Goal: Task Accomplishment & Management: Manage account settings

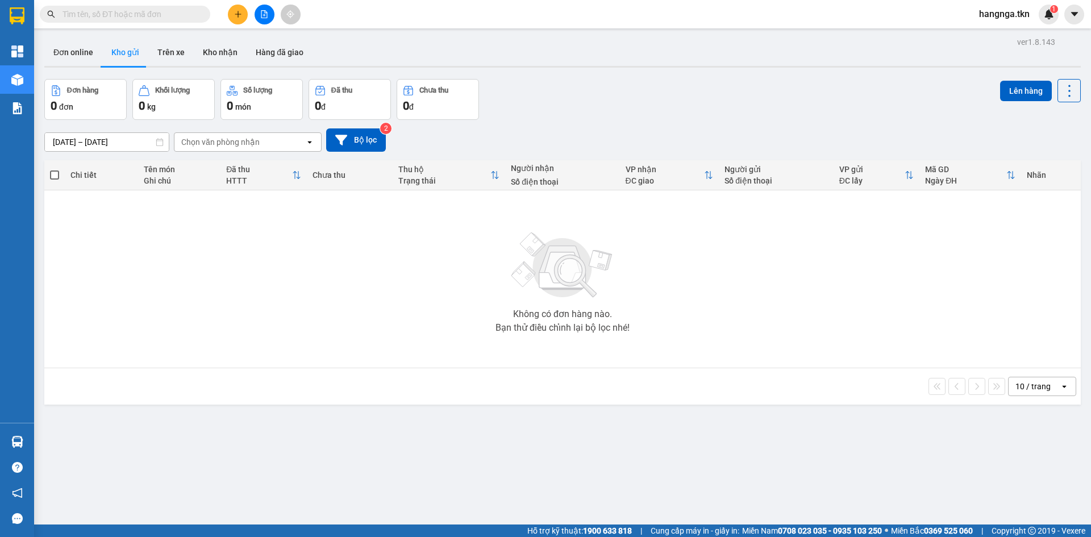
click at [995, 17] on span "hangnga.tkn" at bounding box center [1004, 14] width 69 height 14
click at [997, 37] on span "Đăng xuất" at bounding box center [1011, 35] width 48 height 12
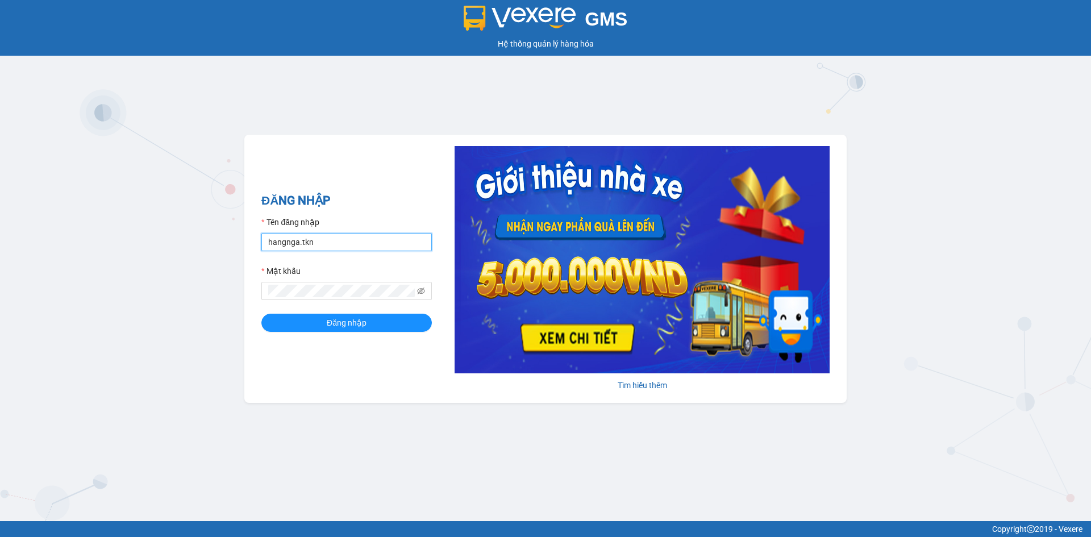
click at [335, 242] on input "hangnga.tkn" at bounding box center [346, 242] width 170 height 18
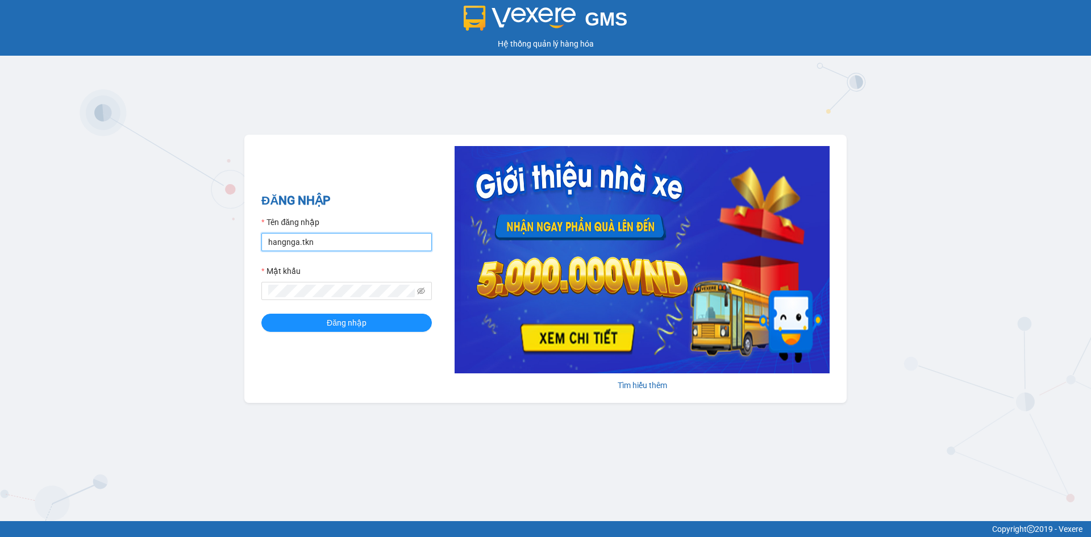
click at [335, 242] on input "hangnga.tkn" at bounding box center [346, 242] width 170 height 18
type input "thuyhang.tkn"
click at [261, 314] on button "Đăng nhập" at bounding box center [346, 323] width 170 height 18
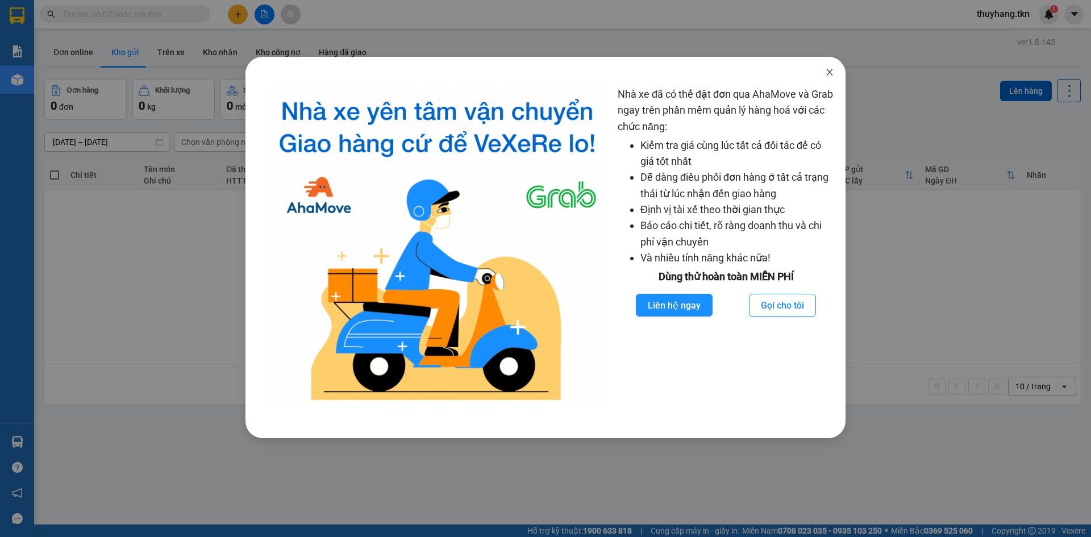
click at [835, 76] on span "Close" at bounding box center [829, 73] width 32 height 32
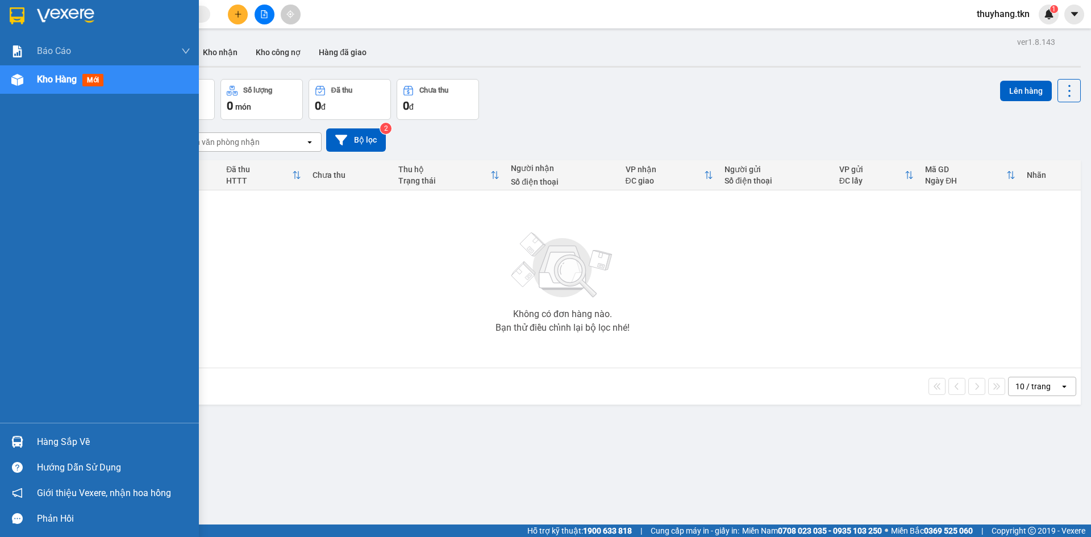
click at [61, 440] on div "Hàng sắp về" at bounding box center [113, 441] width 153 height 17
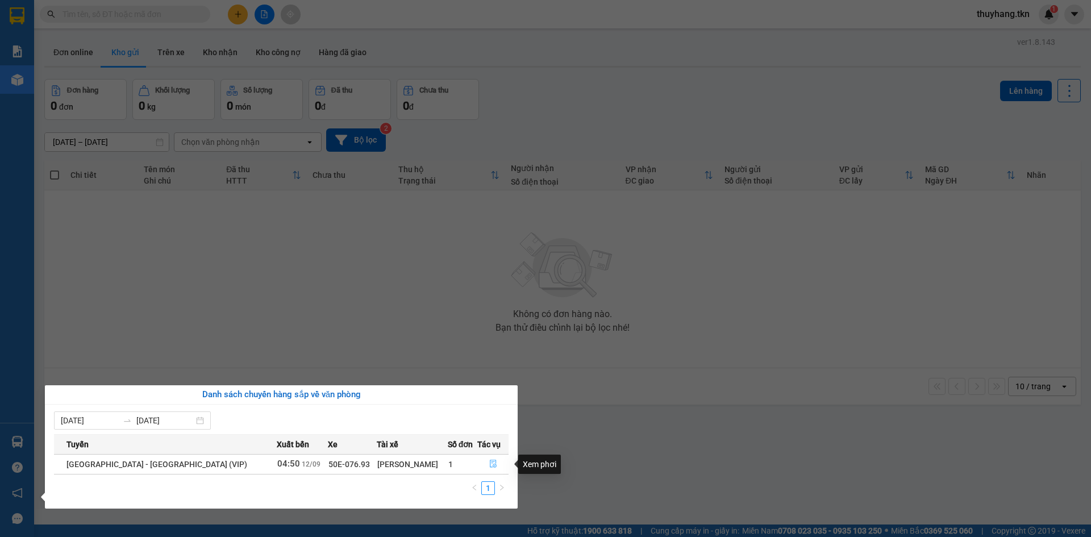
click at [490, 466] on icon "file-done" at bounding box center [493, 464] width 8 height 8
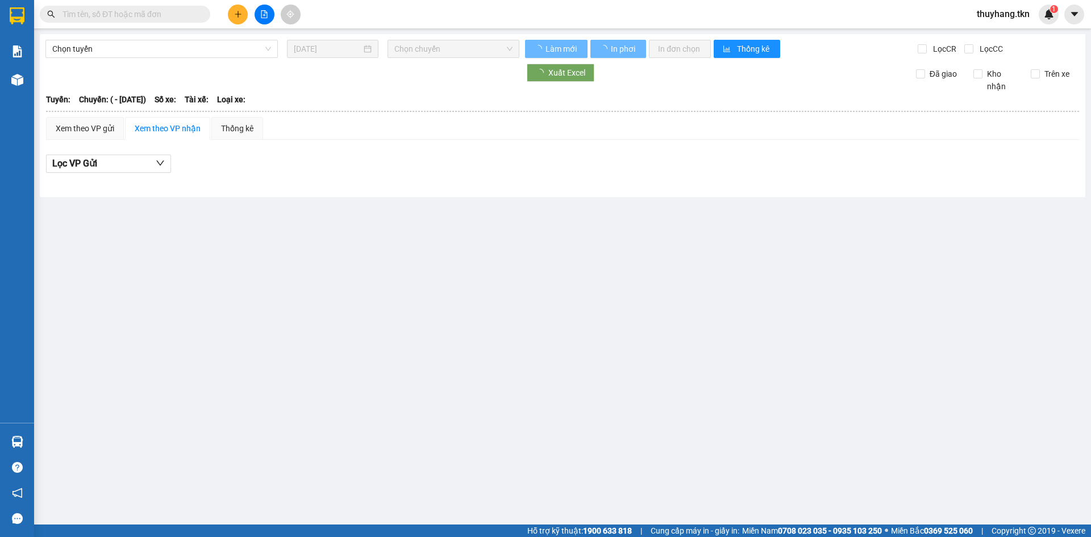
type input "[DATE]"
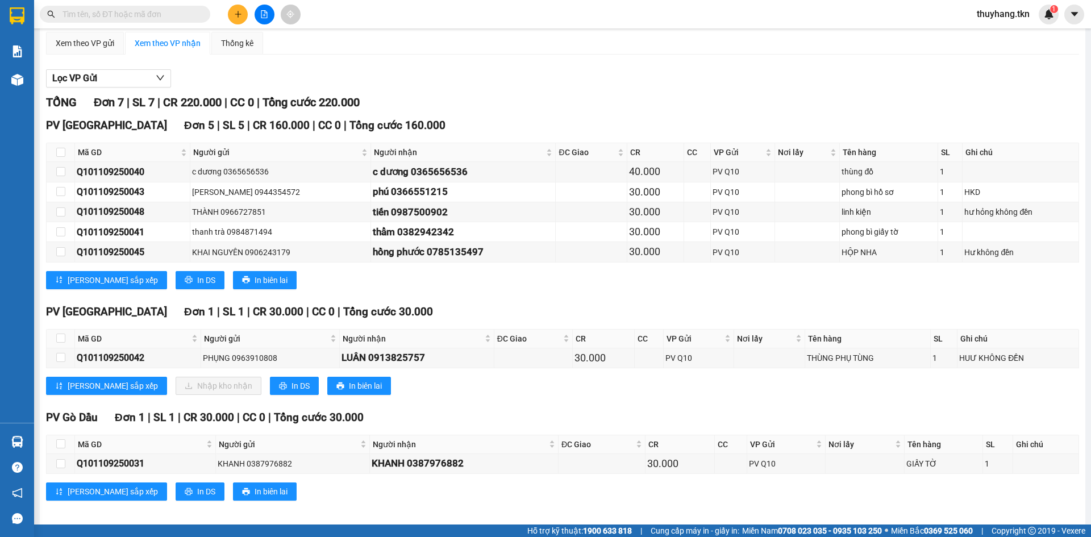
scroll to position [93, 0]
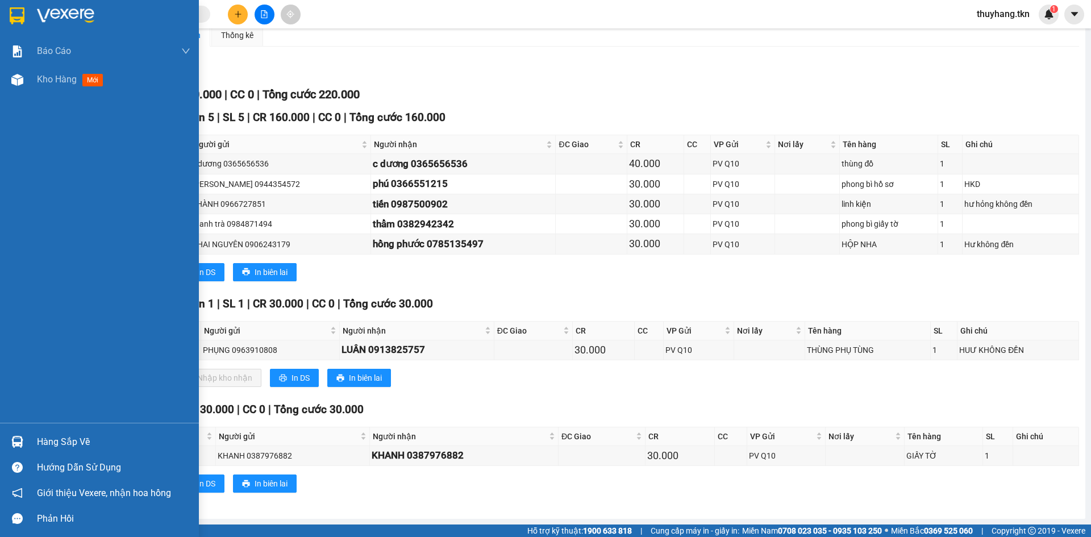
click at [18, 18] on img at bounding box center [17, 15] width 15 height 17
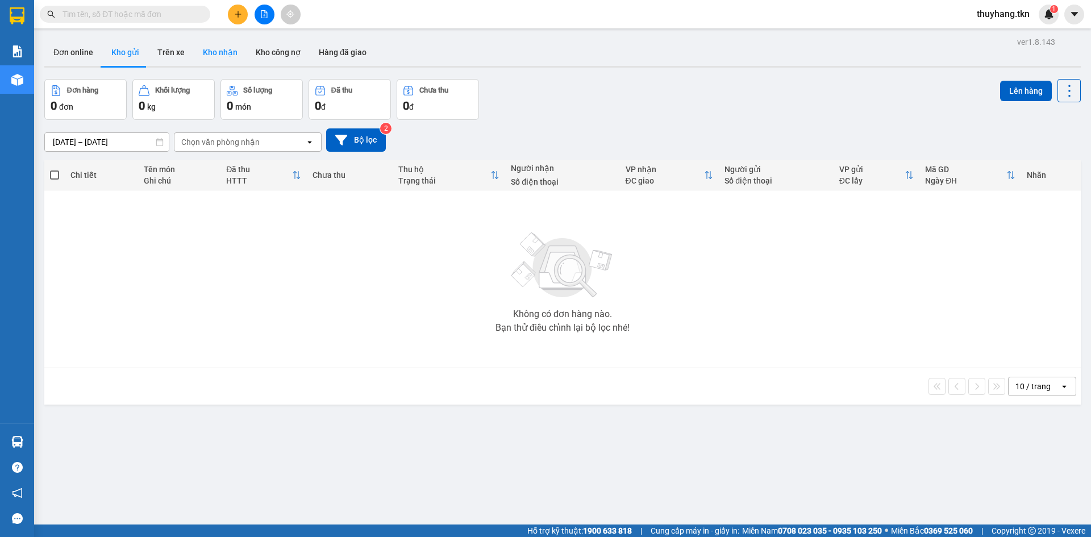
click at [227, 48] on button "Kho nhận" at bounding box center [220, 52] width 53 height 27
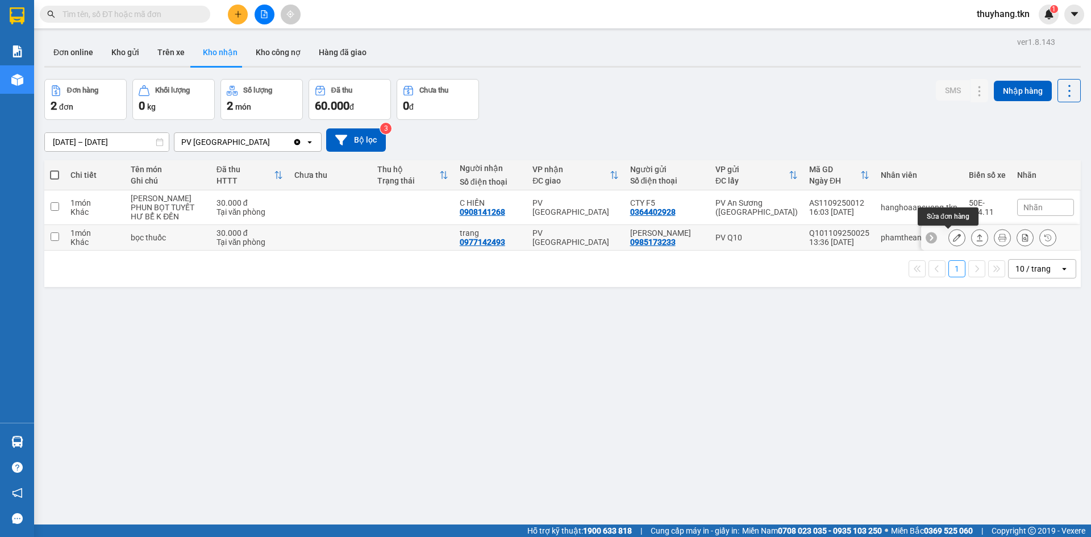
click at [953, 239] on icon at bounding box center [957, 237] width 8 height 8
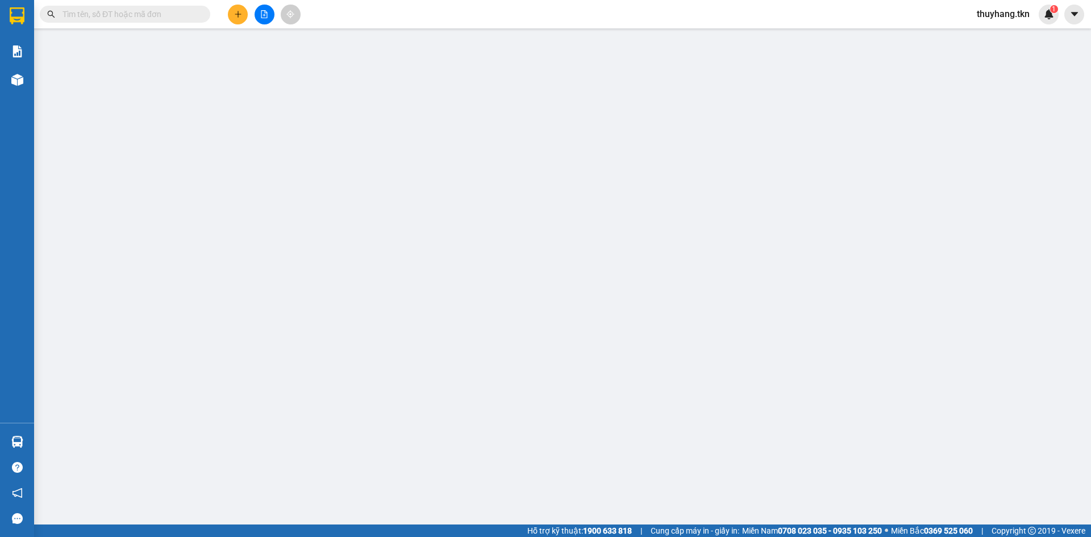
type input "0985173233"
type input "[PERSON_NAME]"
type input "0977142493"
type input "trang"
type input "30.000"
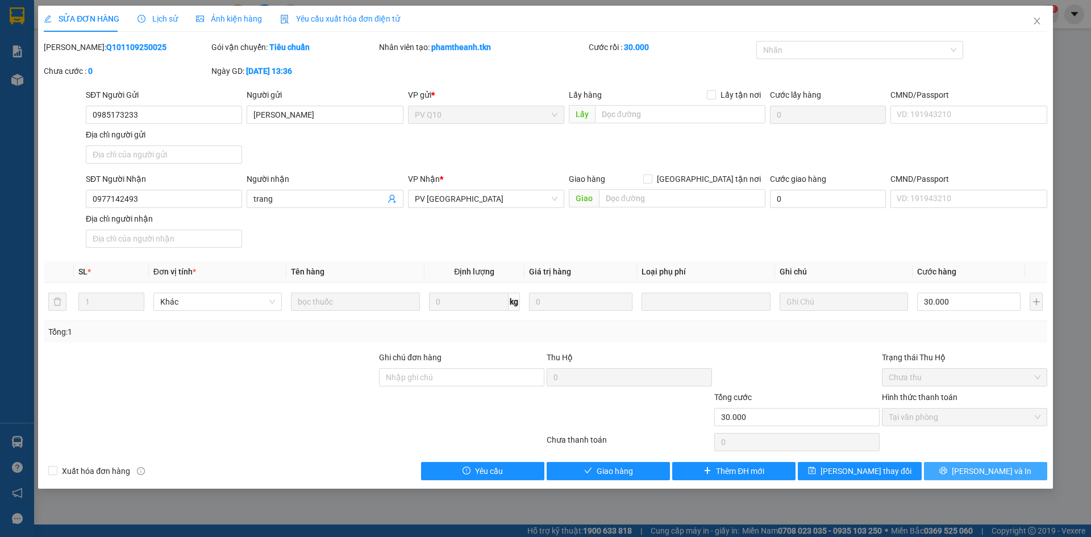
click at [947, 474] on icon "printer" at bounding box center [943, 470] width 8 height 8
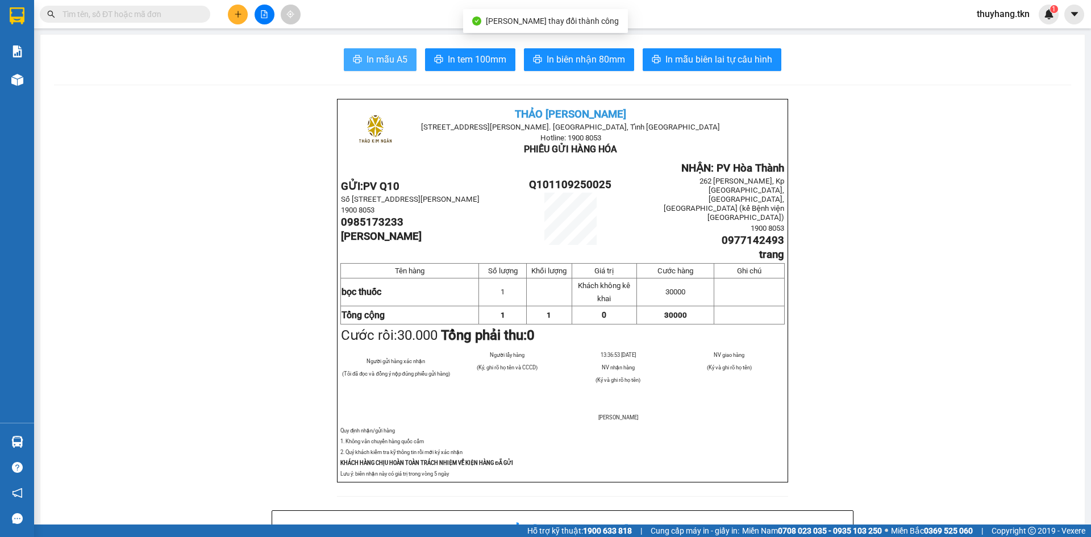
click at [400, 65] on span "In mẫu A5" at bounding box center [386, 59] width 41 height 14
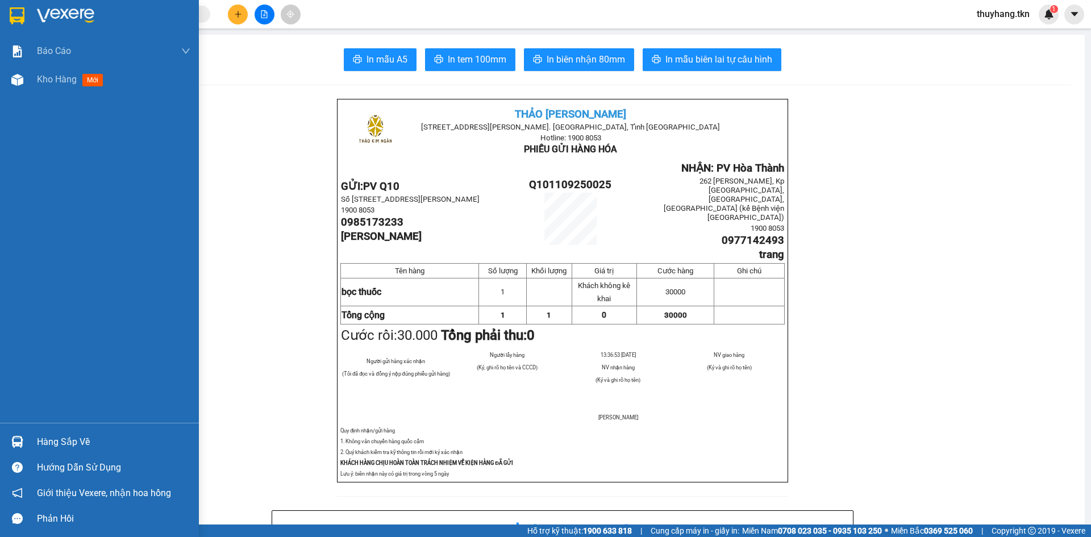
click at [18, 21] on img at bounding box center [17, 15] width 15 height 17
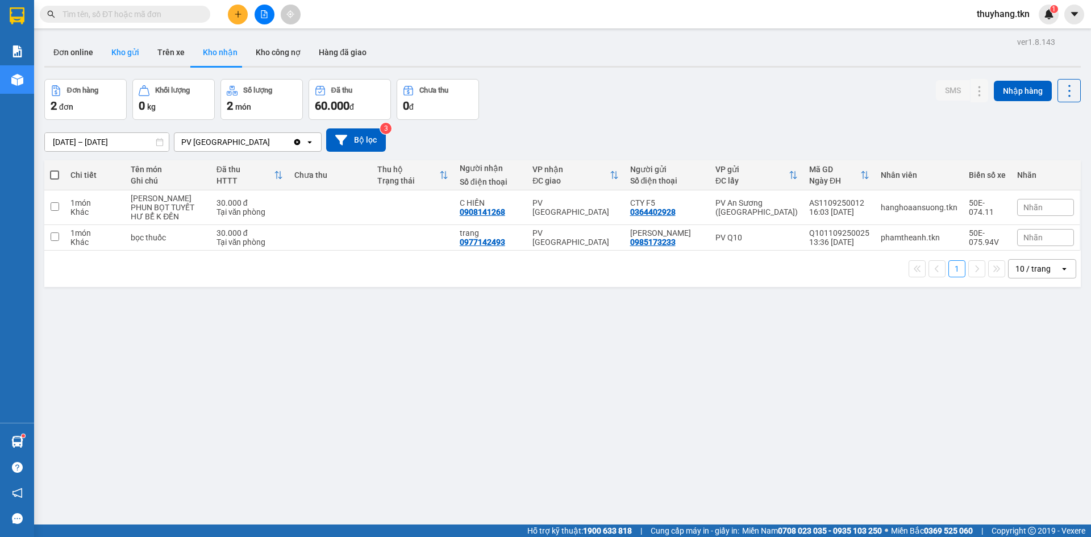
click at [136, 48] on button "Kho gửi" at bounding box center [125, 52] width 46 height 27
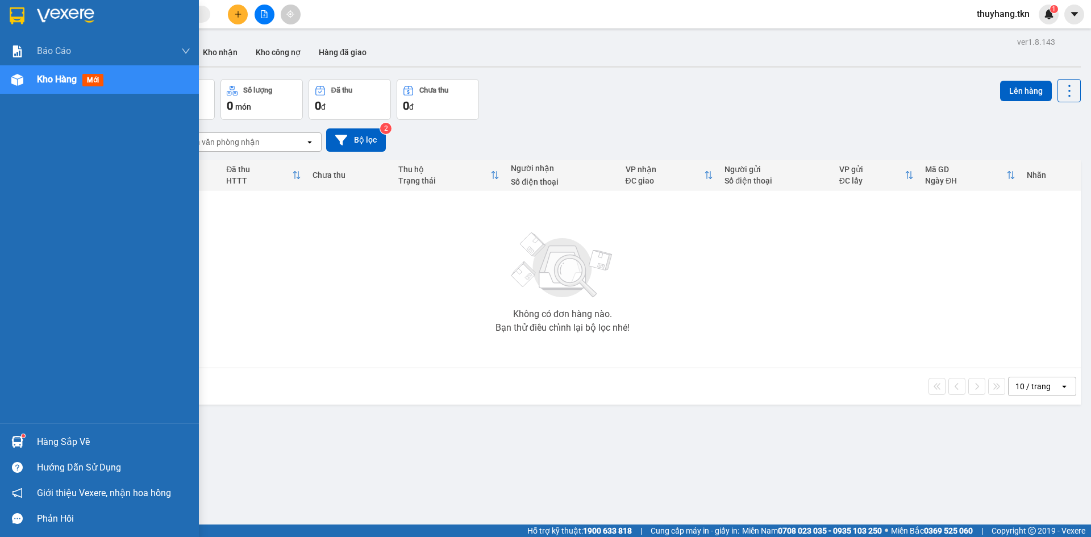
click at [53, 442] on div "Hàng sắp về" at bounding box center [113, 441] width 153 height 17
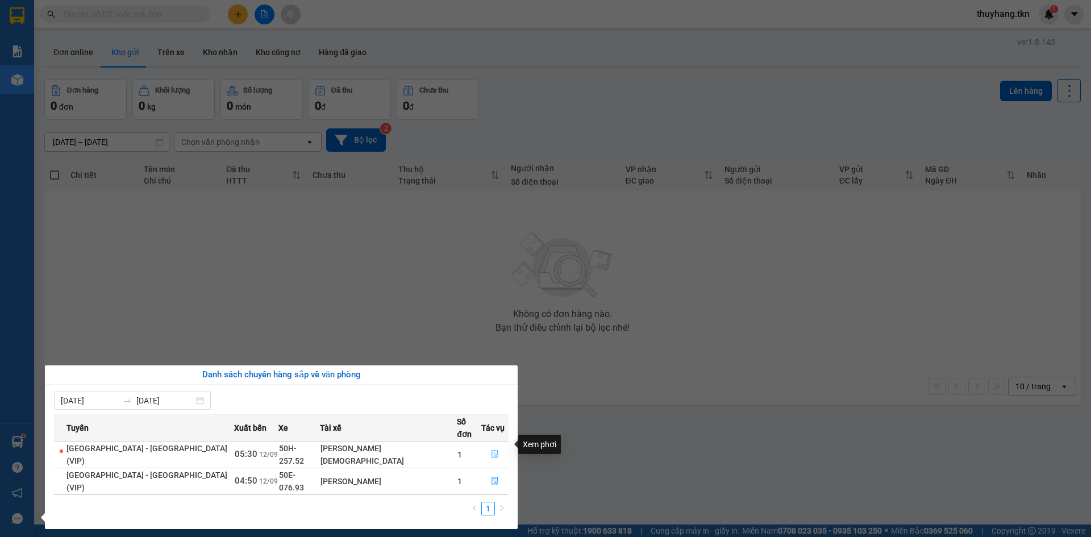
click at [482, 445] on button "button" at bounding box center [495, 454] width 26 height 18
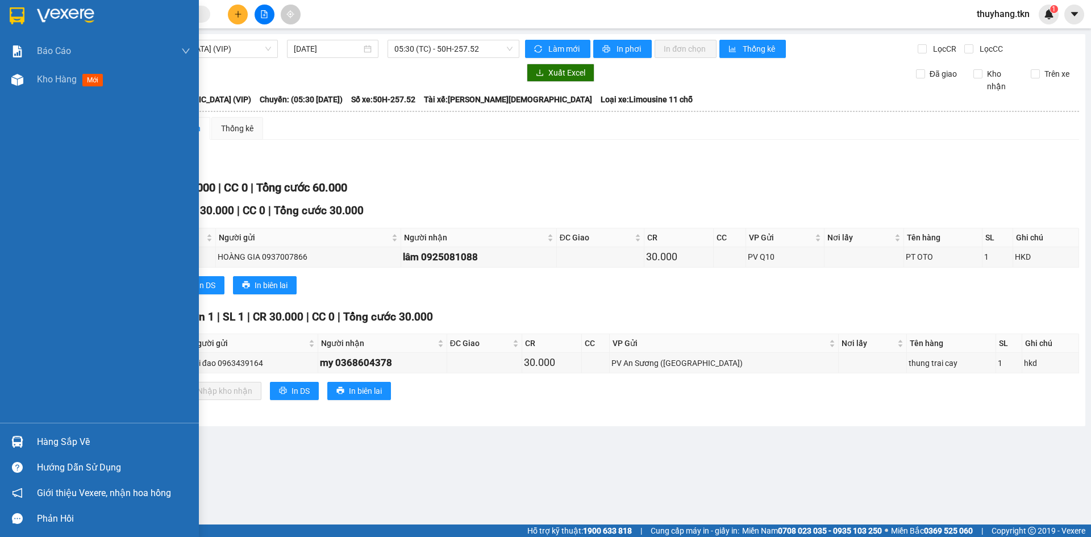
click at [49, 447] on div "Hàng sắp về" at bounding box center [113, 441] width 153 height 17
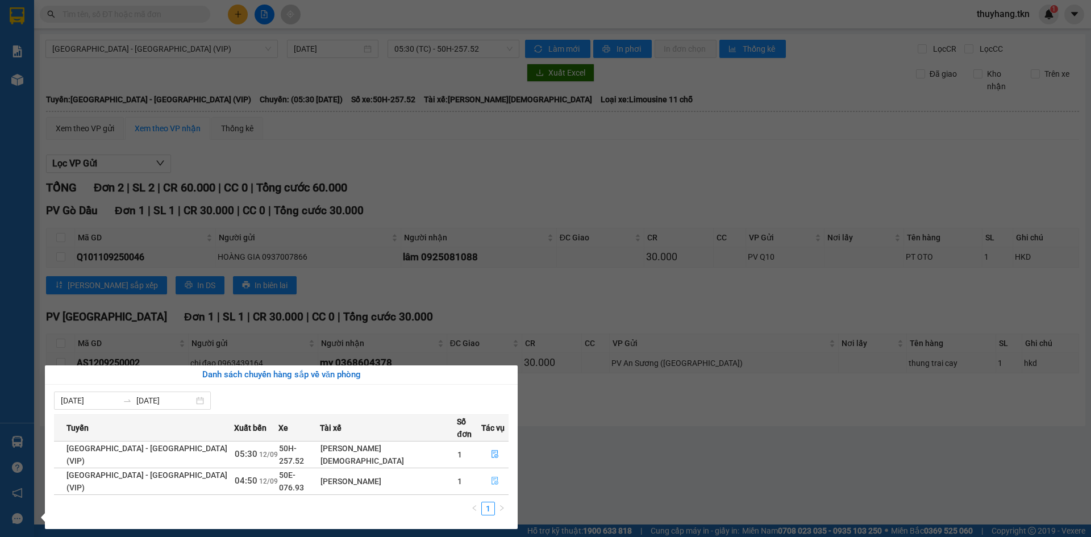
click at [491, 477] on icon "file-done" at bounding box center [495, 481] width 8 height 8
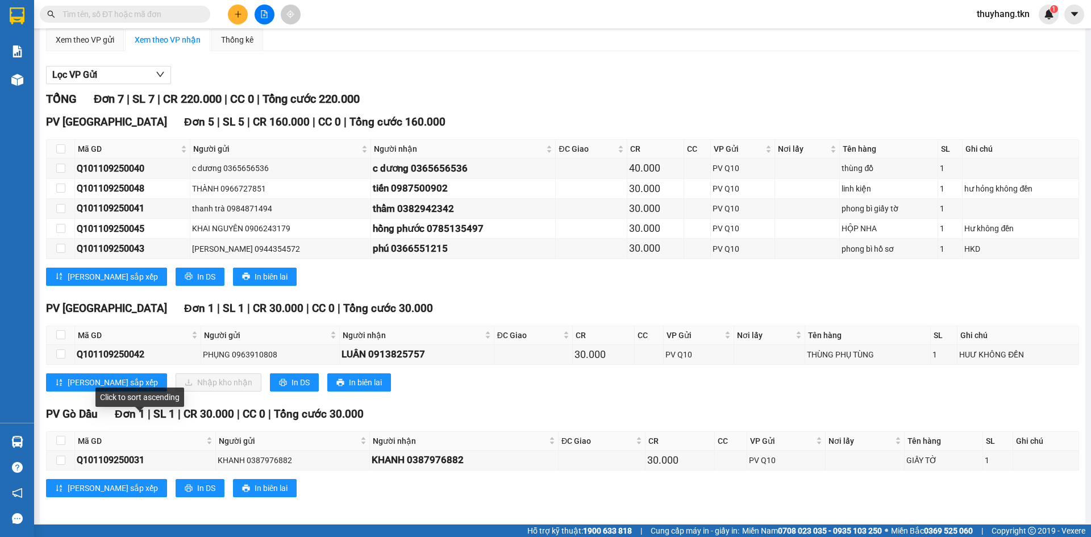
scroll to position [93, 0]
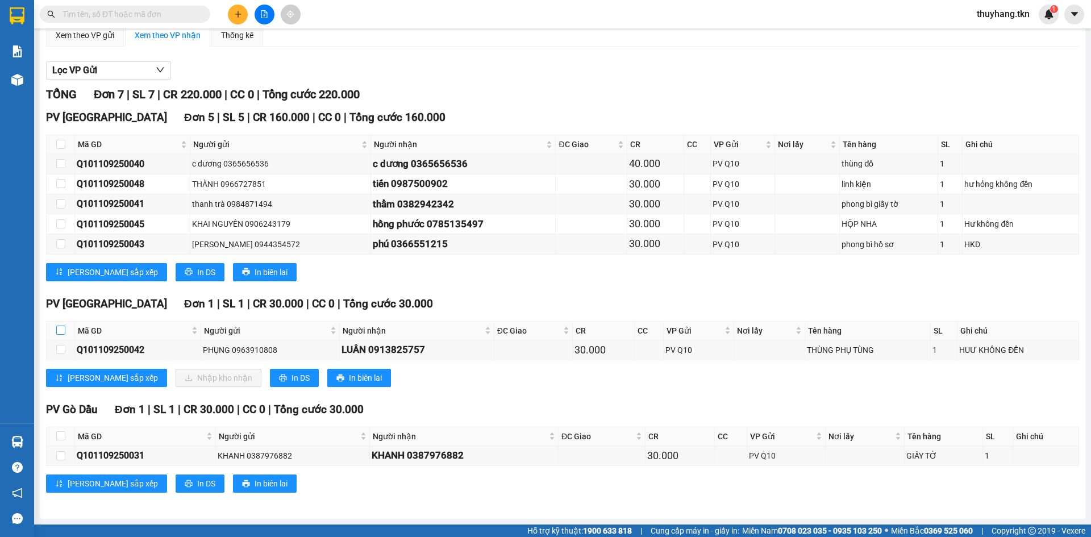
click at [58, 328] on input "checkbox" at bounding box center [60, 329] width 9 height 9
checkbox input "true"
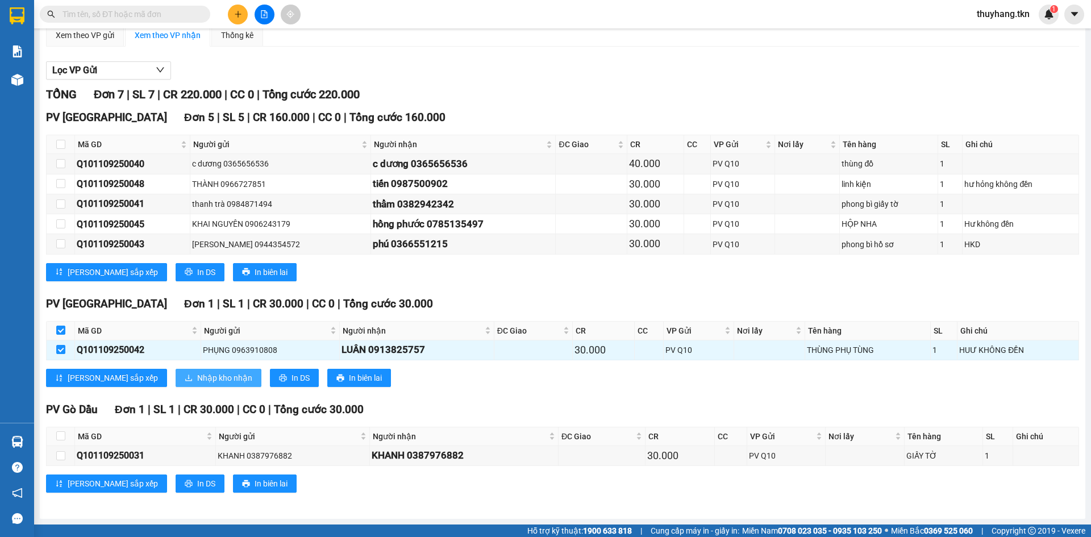
click at [197, 374] on span "Nhập kho nhận" at bounding box center [224, 377] width 55 height 12
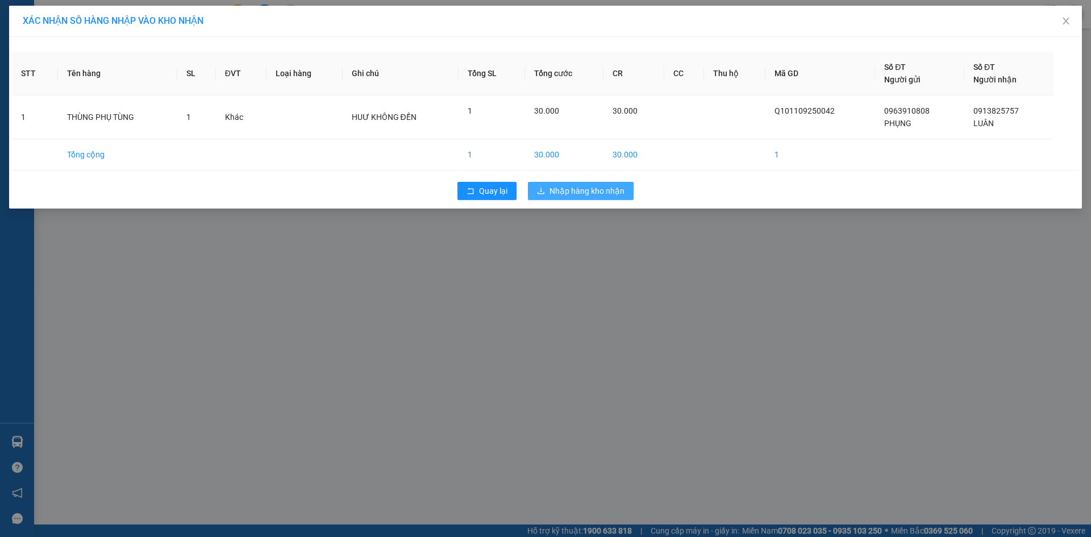
click at [605, 194] on span "Nhập hàng kho nhận" at bounding box center [586, 191] width 75 height 12
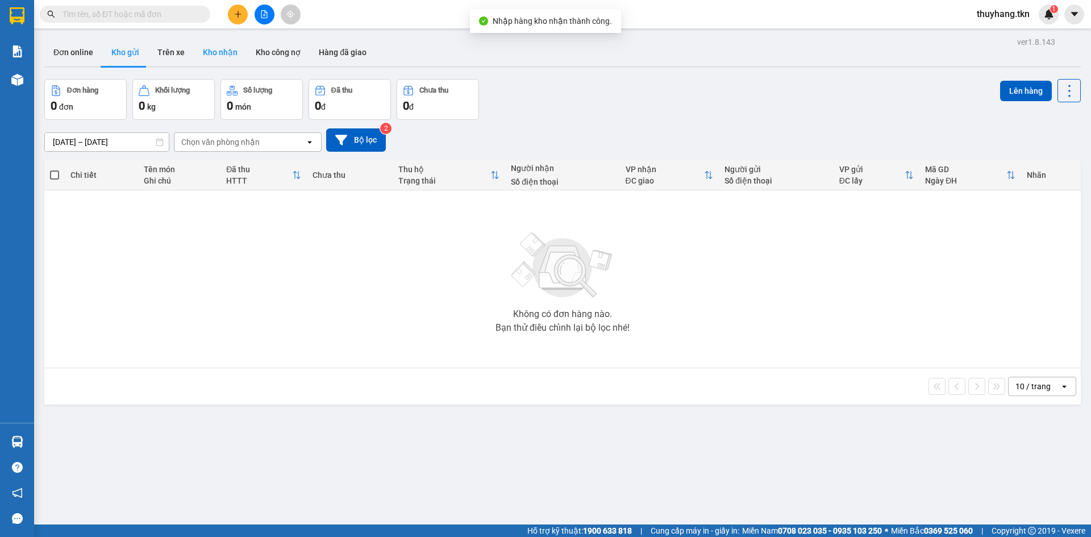
click at [235, 45] on button "Kho nhận" at bounding box center [220, 52] width 53 height 27
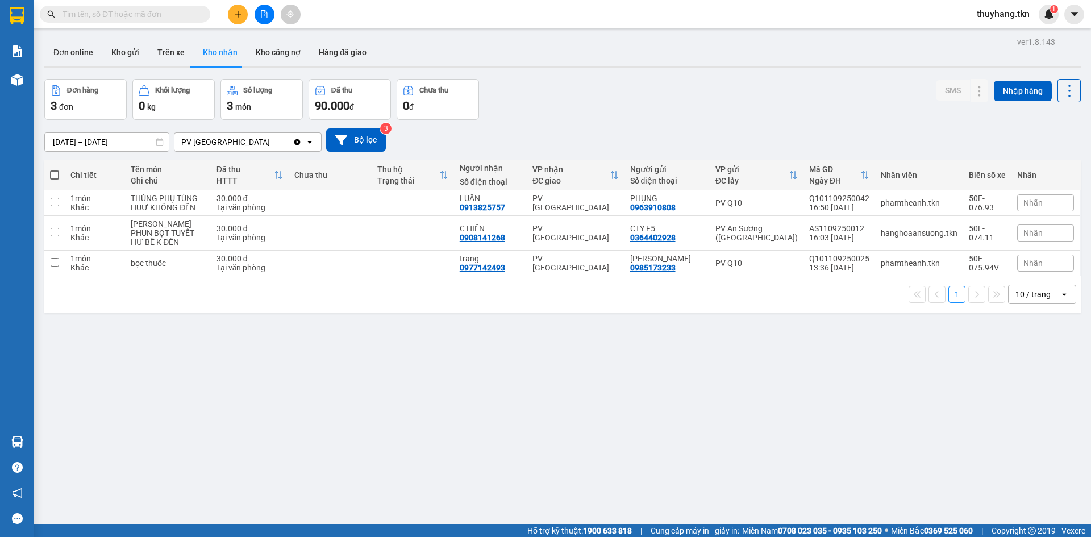
click at [631, 113] on div "Đơn hàng 3 đơn Khối lượng 0 kg Số lượng 3 món Đã thu 90.000 đ Chưa thu 0 đ SMS …" at bounding box center [562, 99] width 1036 height 41
click at [36, 439] on main "ver 1.8.143 Đơn online Kho gửi Trên xe Kho nhận Kho công nợ Hàng đã giao Đơn hà…" at bounding box center [545, 262] width 1091 height 524
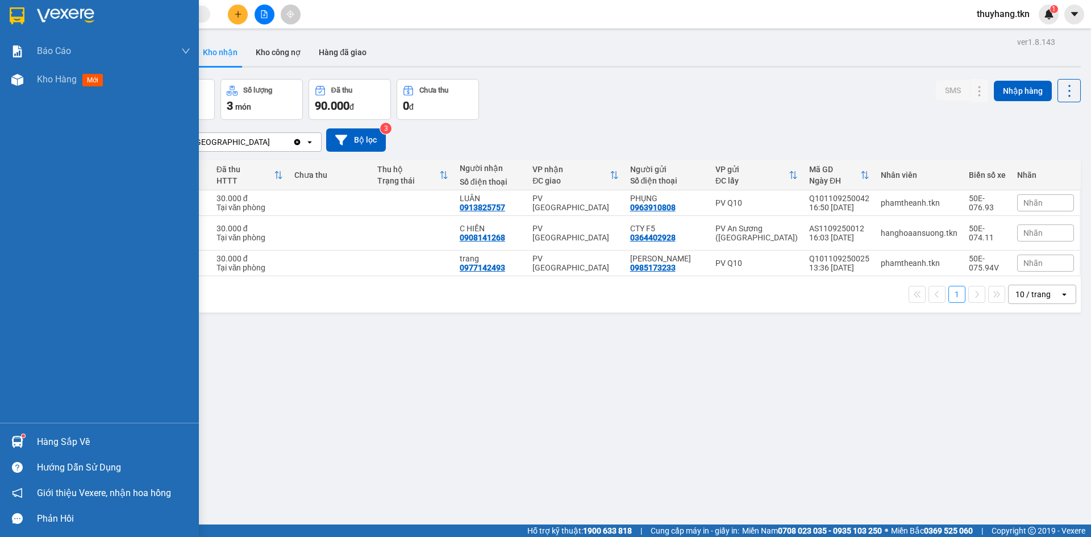
click at [13, 445] on img at bounding box center [17, 442] width 12 height 12
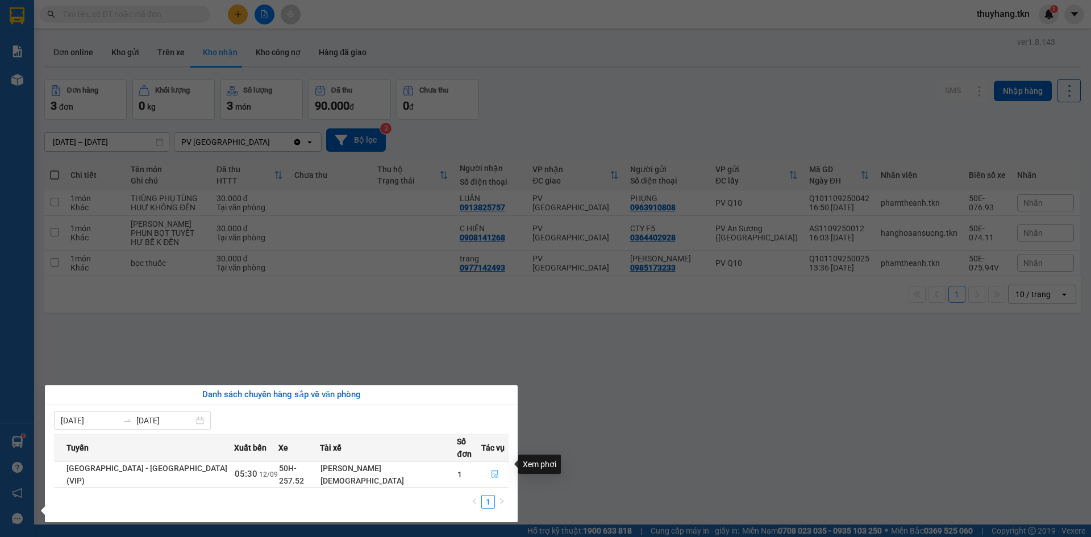
click at [491, 470] on icon "file-done" at bounding box center [494, 474] width 7 height 8
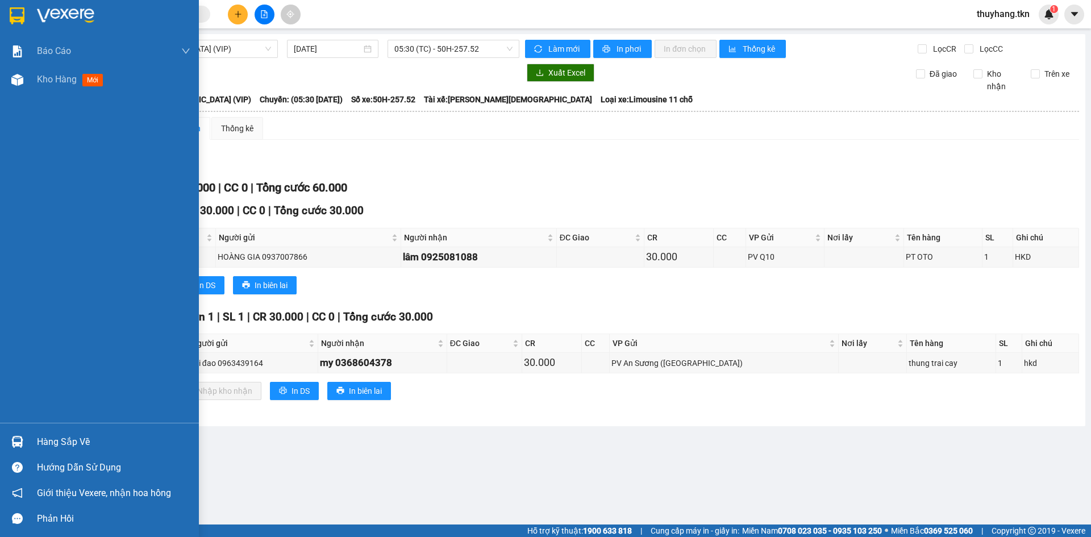
click at [18, 3] on div at bounding box center [99, 18] width 199 height 37
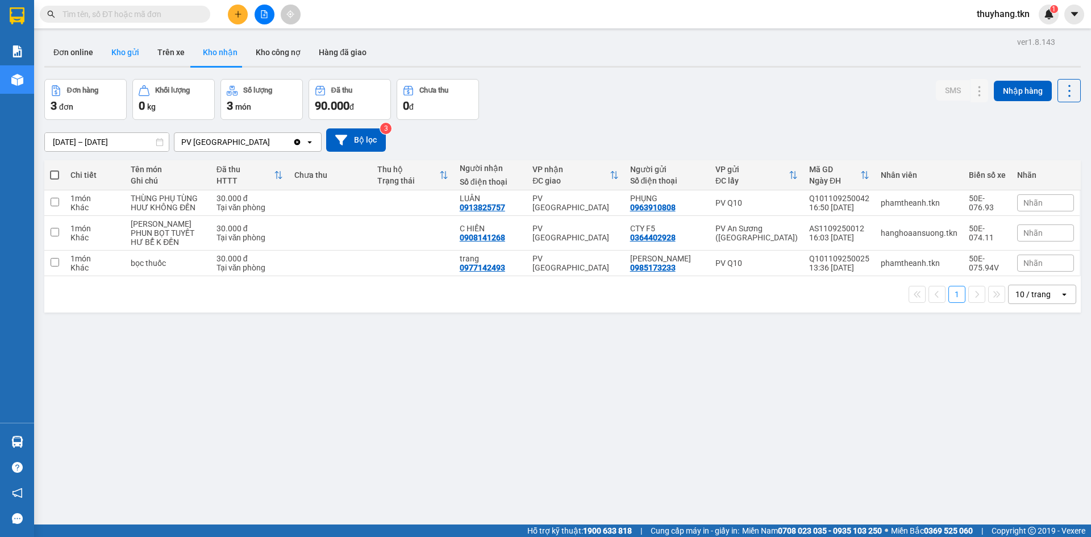
click at [123, 46] on button "Kho gửi" at bounding box center [125, 52] width 46 height 27
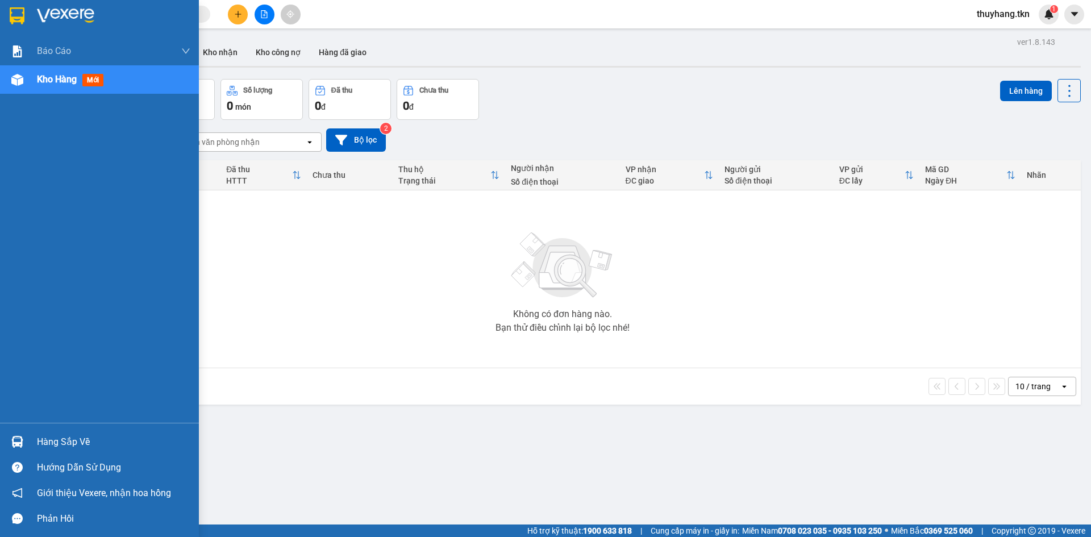
click at [63, 448] on div "Hàng sắp về" at bounding box center [113, 441] width 153 height 17
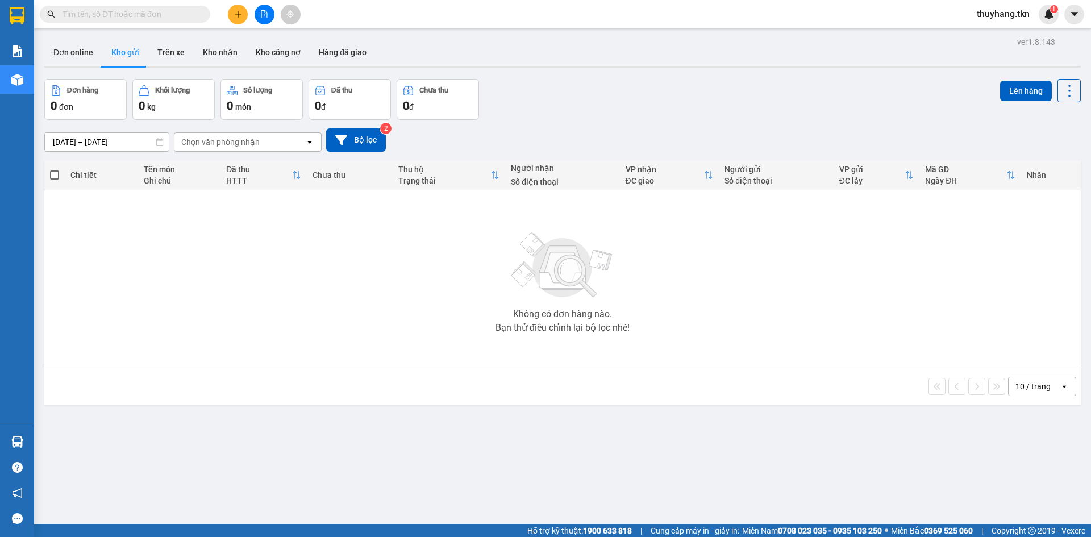
click at [623, 474] on section "Kết quả tìm kiếm ( 0 ) Bộ lọc No Data thuyhang.tkn 1 Báo cáo Mẫu 1: Báo cáo dòn…" at bounding box center [545, 268] width 1091 height 537
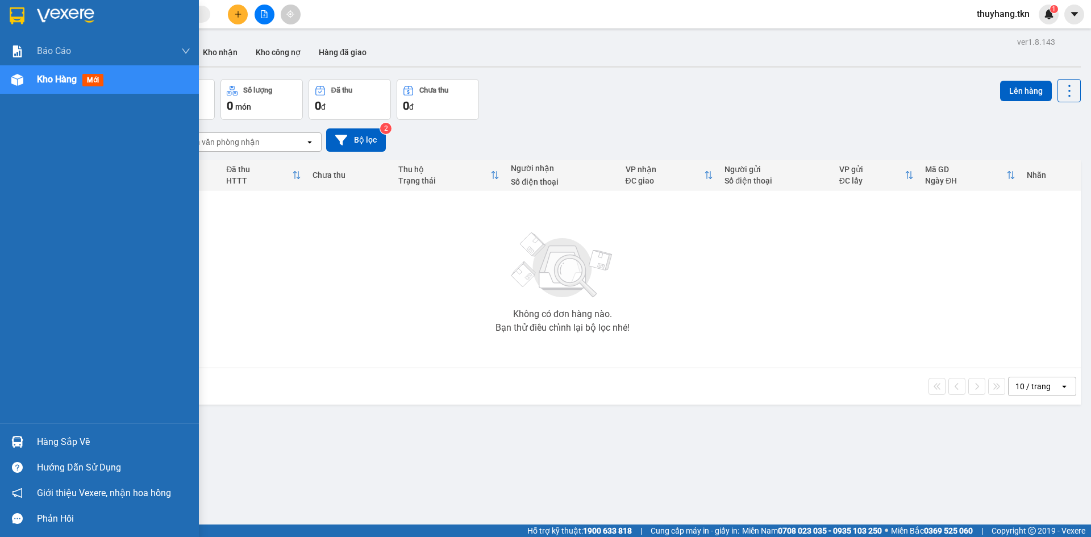
click at [22, 438] on img at bounding box center [17, 442] width 12 height 12
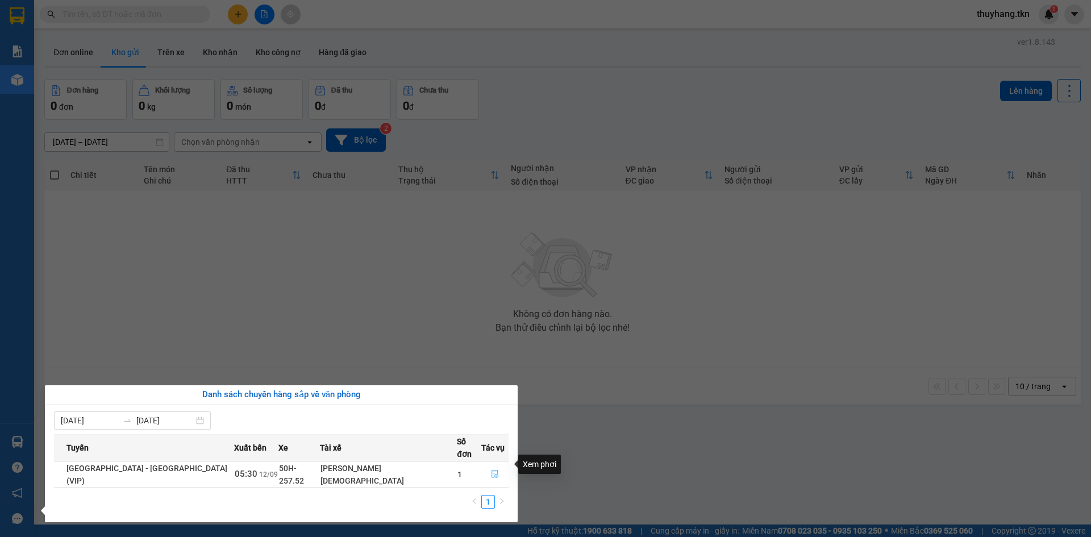
click at [491, 470] on icon "file-done" at bounding box center [495, 474] width 8 height 8
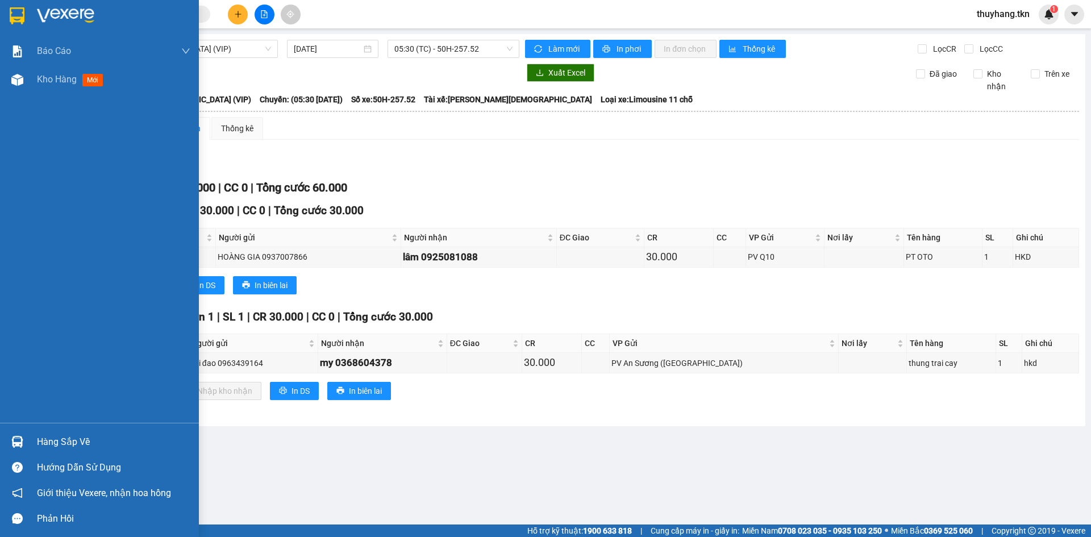
click at [69, 444] on div "Hàng sắp về" at bounding box center [113, 441] width 153 height 17
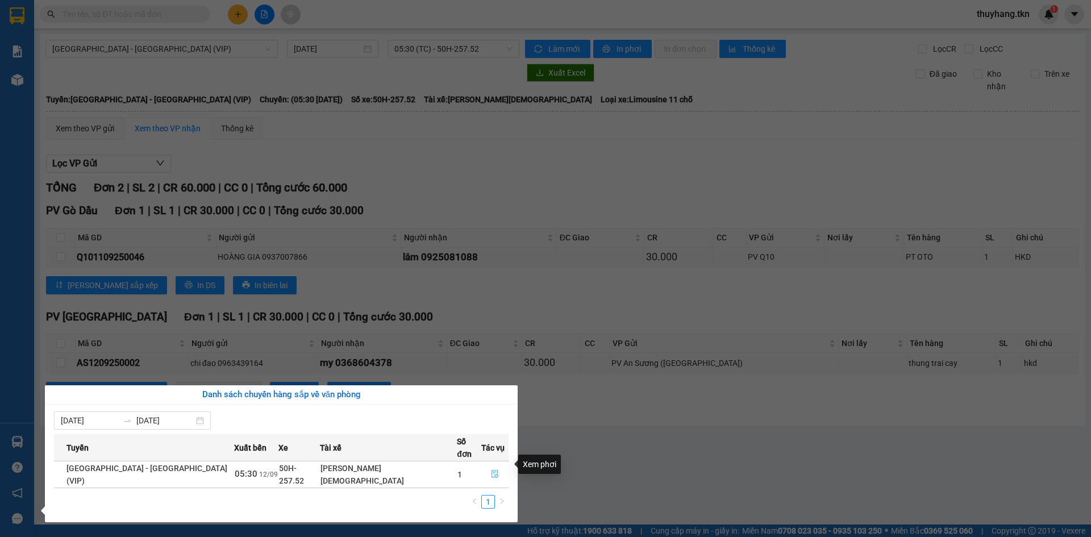
click at [491, 470] on icon "file-done" at bounding box center [494, 474] width 7 height 8
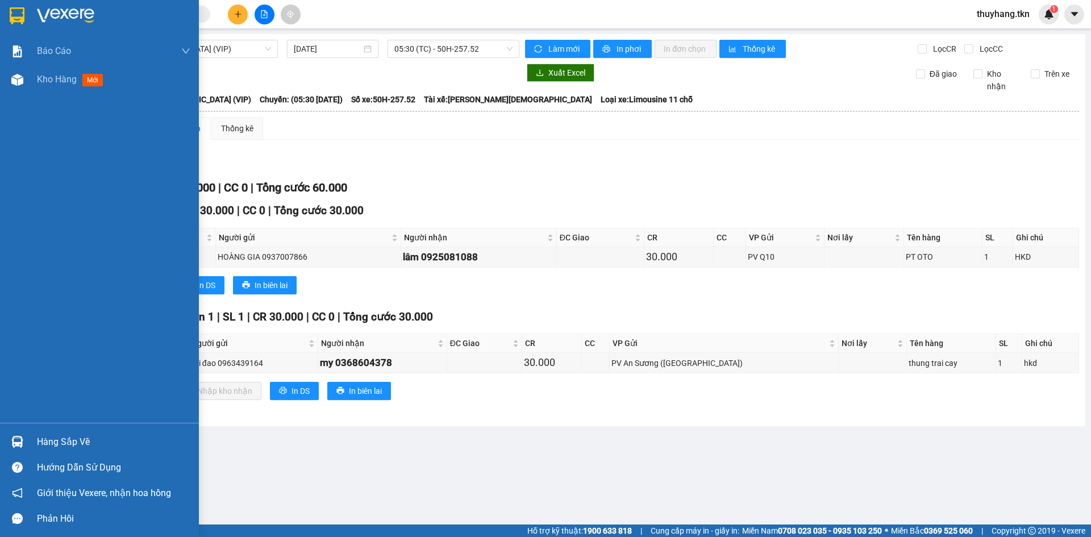
click at [22, 18] on img at bounding box center [17, 15] width 15 height 17
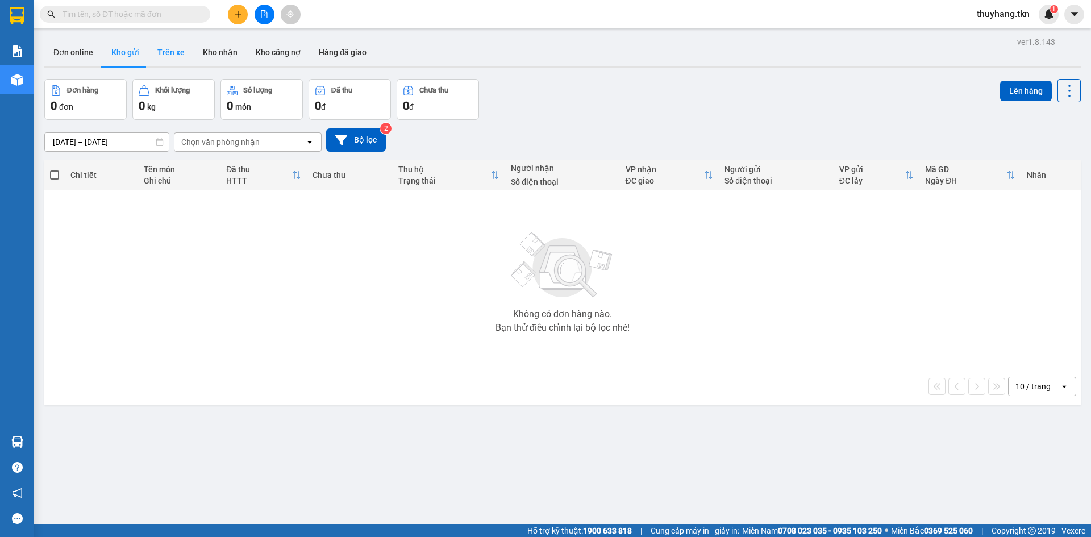
click at [169, 48] on button "Trên xe" at bounding box center [170, 52] width 45 height 27
